Goal: Find contact information: Obtain details needed to contact an individual or organization

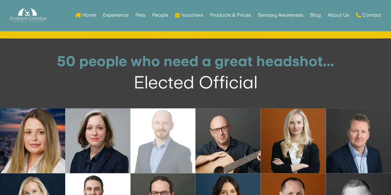
scroll to position [1962, 0]
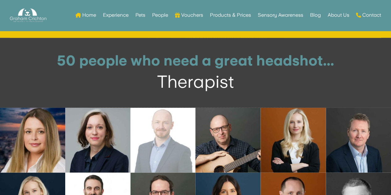
click at [173, 131] on link "Open image in lightbox" at bounding box center [162, 140] width 65 height 65
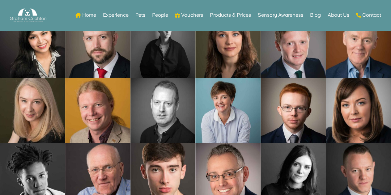
scroll to position [3228, 0]
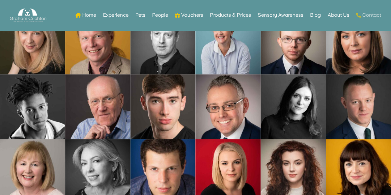
click at [371, 13] on link "Contact" at bounding box center [368, 15] width 25 height 24
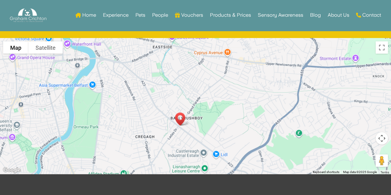
scroll to position [755, 0]
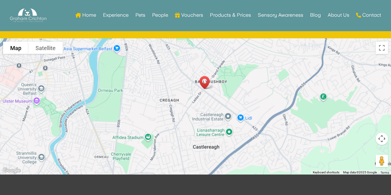
drag, startPoint x: 160, startPoint y: 138, endPoint x: 186, endPoint y: 99, distance: 46.8
click at [186, 99] on div at bounding box center [195, 107] width 391 height 136
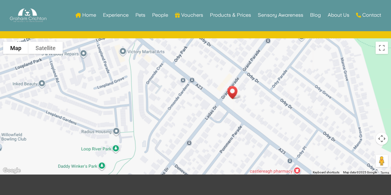
drag, startPoint x: 292, startPoint y: 70, endPoint x: 270, endPoint y: 103, distance: 40.1
click at [270, 103] on div at bounding box center [195, 107] width 391 height 136
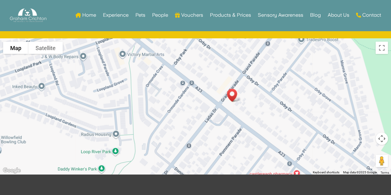
click at [232, 95] on img "Our Studio" at bounding box center [233, 95] width 19 height 18
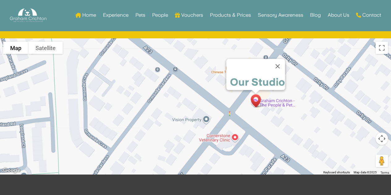
drag, startPoint x: 237, startPoint y: 110, endPoint x: 228, endPoint y: 120, distance: 12.5
click at [228, 120] on div "To navigate, press the arrow keys. Our Studio" at bounding box center [195, 107] width 391 height 136
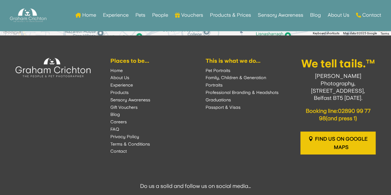
scroll to position [895, 0]
